Goal: Transaction & Acquisition: Book appointment/travel/reservation

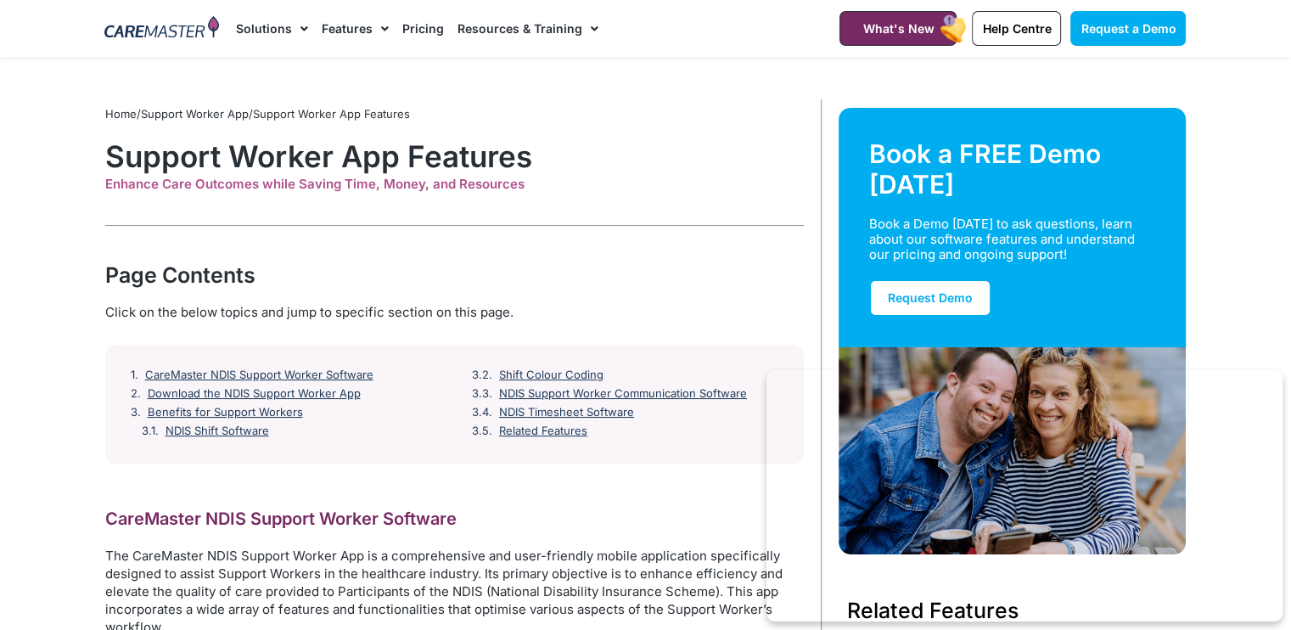
click at [419, 28] on link "Pricing" at bounding box center [423, 28] width 42 height 57
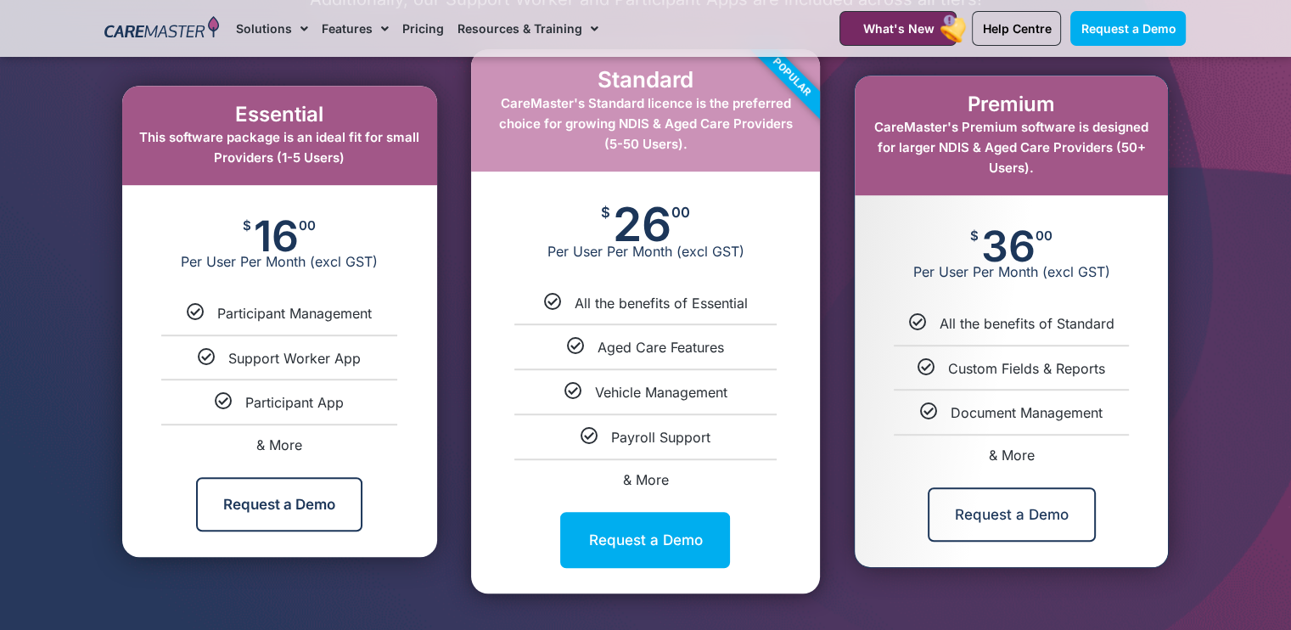
scroll to position [934, 0]
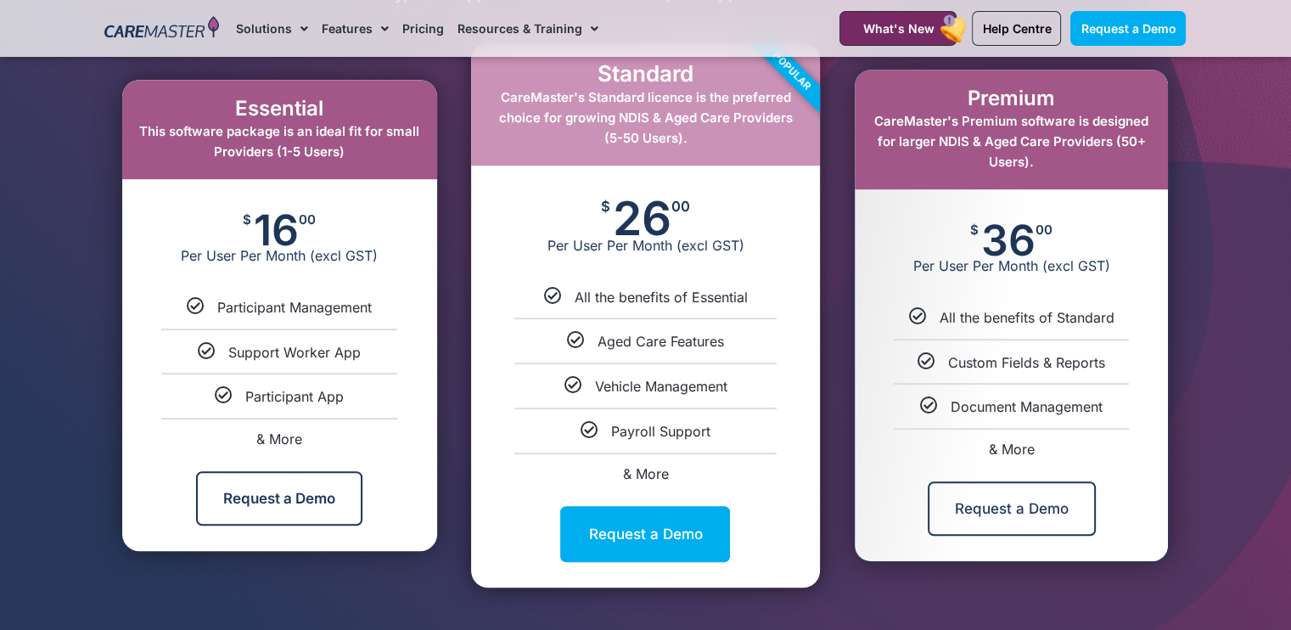
click at [1013, 441] on li "& More" at bounding box center [1011, 442] width 313 height 28
select select "***"
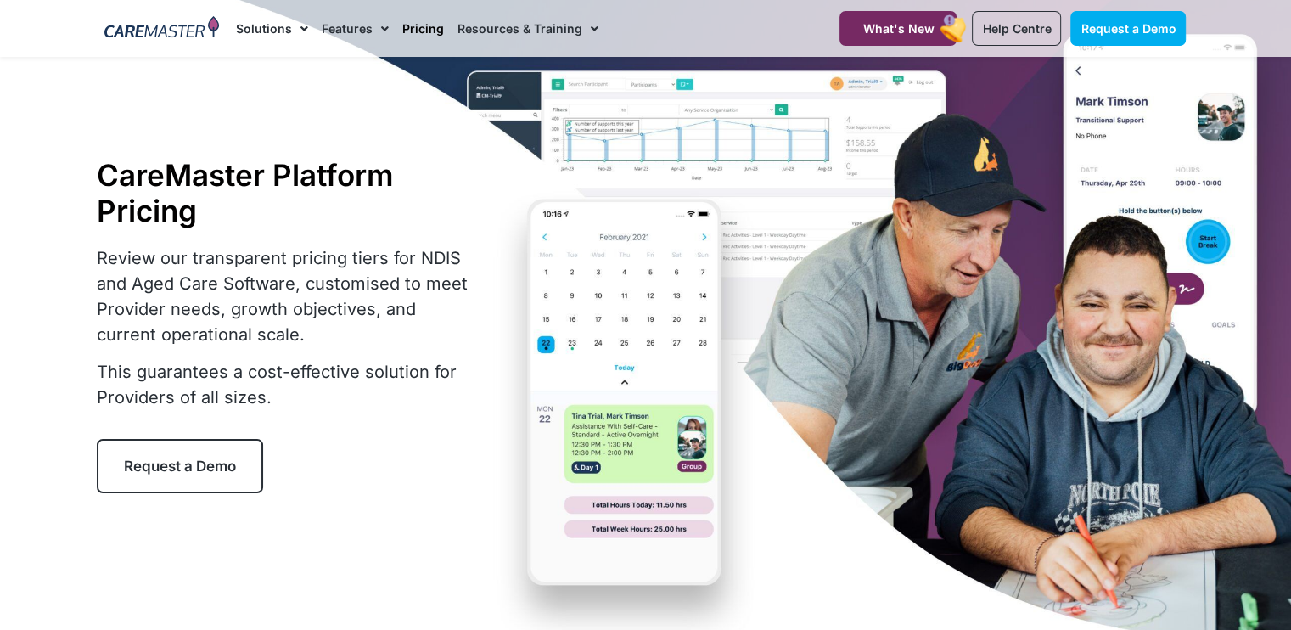
scroll to position [0, 0]
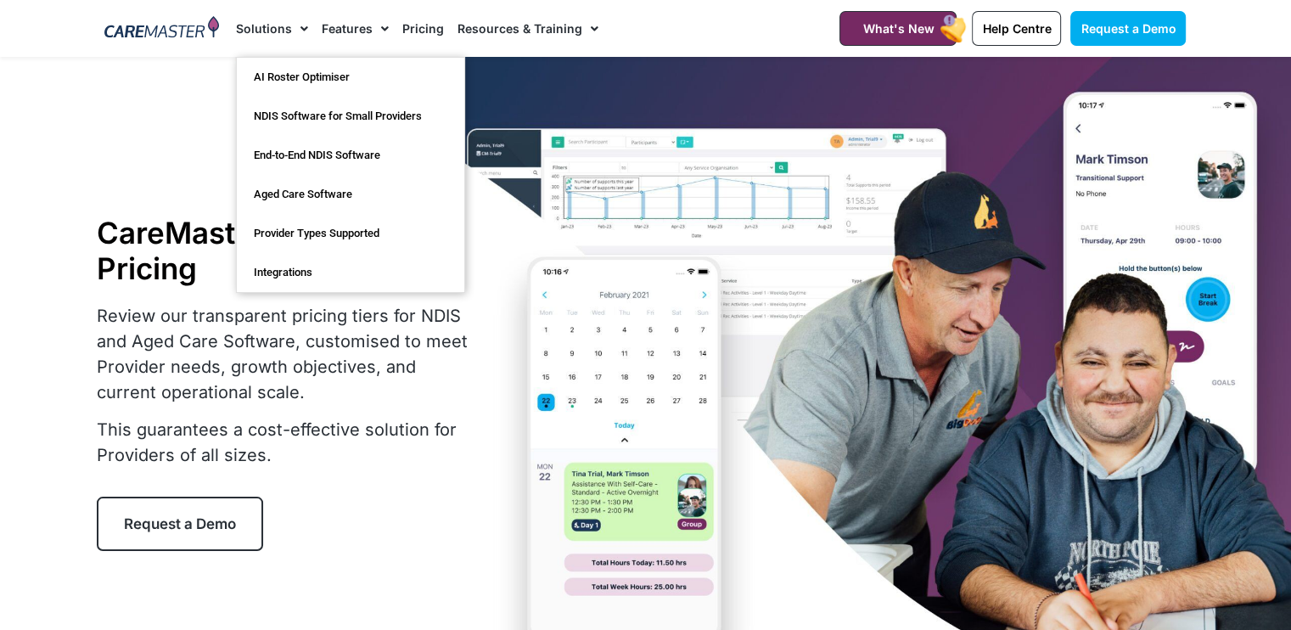
click at [709, 37] on nav "Solutions AI Roster Optimiser NDIS Software for Small Providers End-to-End NDIS…" at bounding box center [517, 28] width 562 height 57
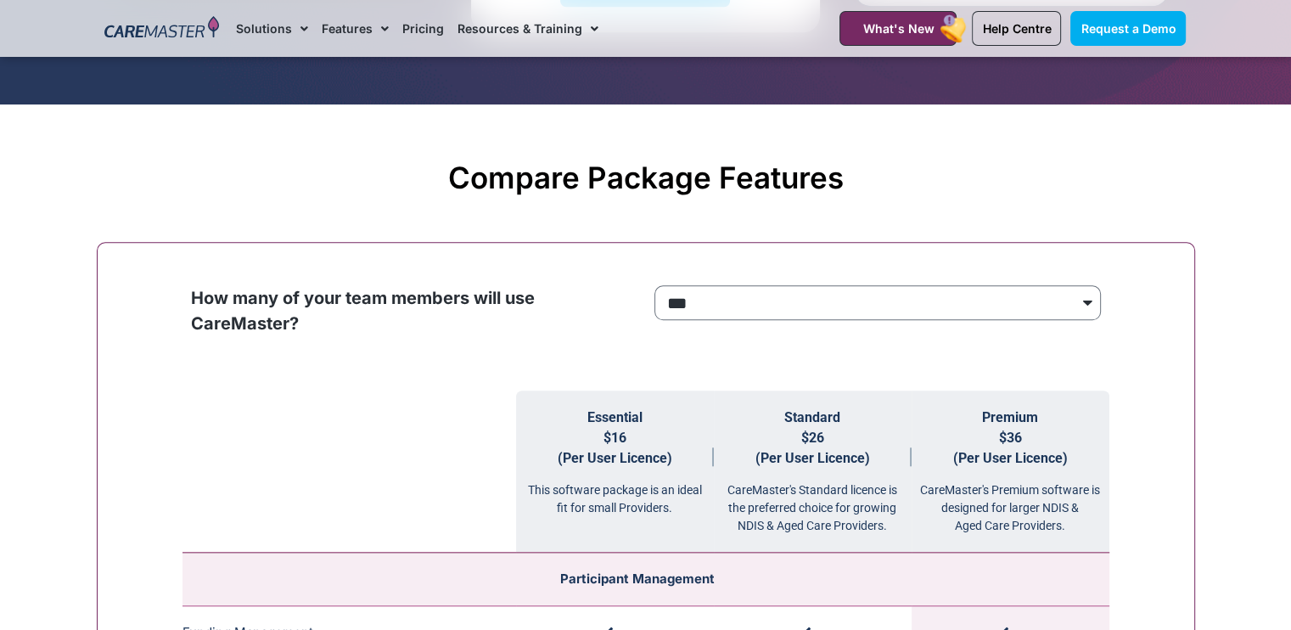
scroll to position [1528, 0]
